Goal: Complete application form

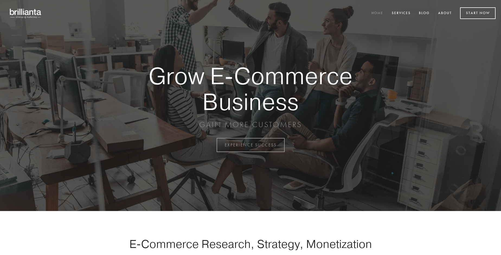
scroll to position [1422, 0]
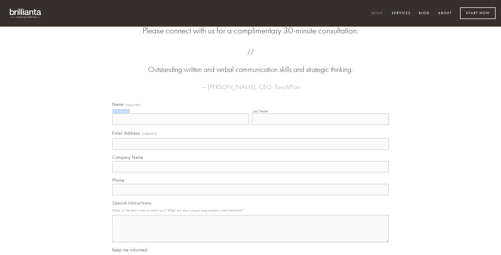
type input "[PERSON_NAME]"
click at [320, 125] on input "Last Name" at bounding box center [320, 118] width 137 height 11
type input "[PERSON_NAME]"
click at [251, 149] on input "Email Address (required)" at bounding box center [250, 143] width 277 height 11
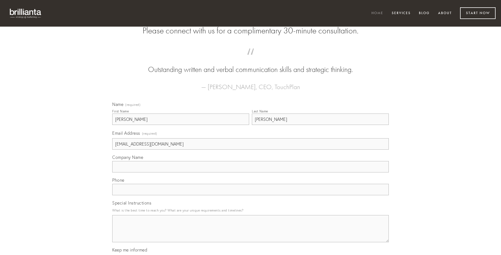
type input "[EMAIL_ADDRESS][DOMAIN_NAME]"
click at [251, 172] on input "Company Name" at bounding box center [250, 166] width 277 height 11
type input "truculenter"
click at [251, 195] on input "text" at bounding box center [250, 189] width 277 height 11
click at [251, 233] on textarea "Special Instructions" at bounding box center [250, 228] width 277 height 27
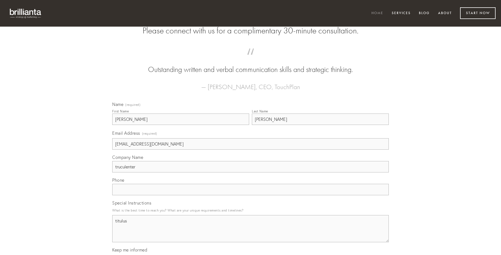
type textarea "titulus"
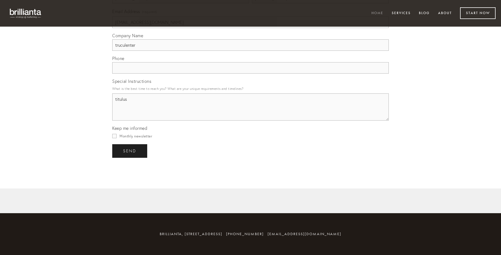
click at [130, 151] on span "send" at bounding box center [129, 150] width 13 height 5
